Goal: Task Accomplishment & Management: Complete application form

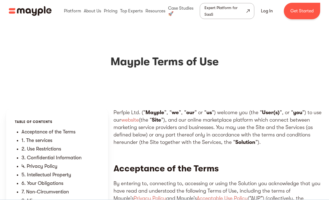
click at [267, 11] on link "Log In" at bounding box center [266, 10] width 25 height 13
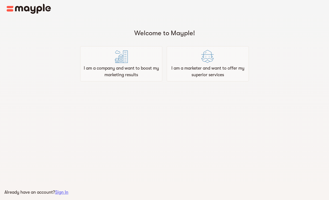
click at [220, 67] on p "I am a marketer and want to offer my superior services" at bounding box center [207, 71] width 77 height 13
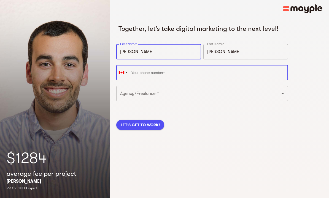
click at [141, 74] on input "tel" at bounding box center [202, 74] width 172 height 15
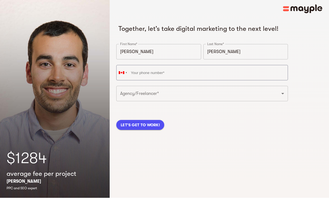
scroll to position [2, 0]
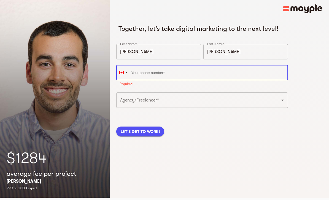
click at [143, 77] on input "tel" at bounding box center [202, 72] width 172 height 15
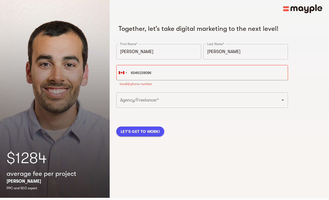
type input "+1 604-615-9096"
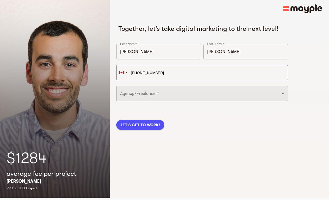
click at [283, 96] on select "Freelancer Digital Agency" at bounding box center [202, 93] width 172 height 15
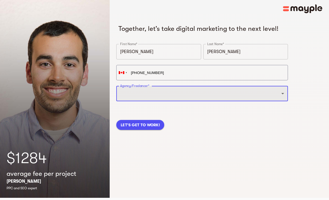
select select "FREELANCER"
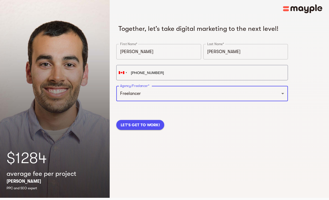
click at [144, 126] on span "LET'S GET TO WORK!" at bounding box center [140, 125] width 39 height 7
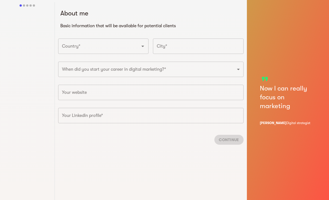
click at [27, 5] on div at bounding box center [27, 5] width 2 height 2
click at [181, 141] on div "Continue" at bounding box center [150, 140] width 185 height 19
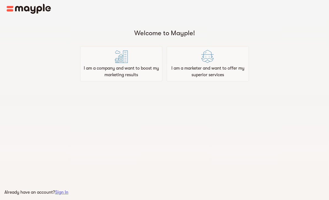
click at [64, 195] on span "Sign In" at bounding box center [61, 192] width 13 height 5
click at [208, 62] on img at bounding box center [207, 56] width 13 height 13
